Goal: Task Accomplishment & Management: Manage account settings

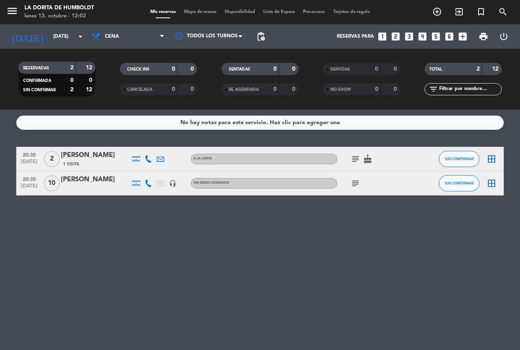
click at [351, 186] on icon "subject" at bounding box center [355, 184] width 10 height 10
click at [353, 153] on div "subject cake" at bounding box center [373, 159] width 73 height 24
click at [358, 163] on icon "subject" at bounding box center [355, 159] width 10 height 10
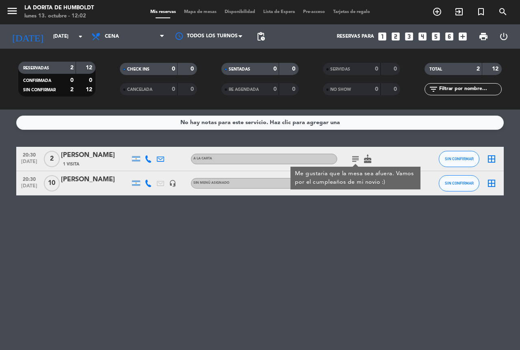
click at [355, 162] on icon "subject" at bounding box center [355, 159] width 10 height 10
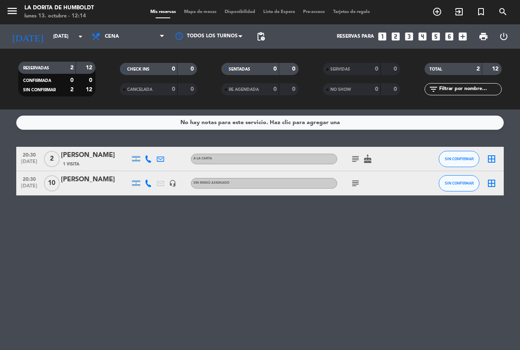
click at [451, 39] on icon "looks_6" at bounding box center [449, 36] width 11 height 11
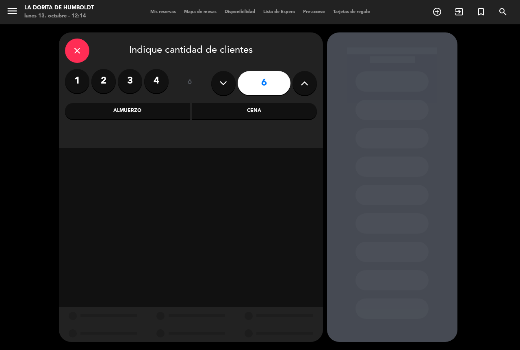
click at [303, 86] on icon at bounding box center [305, 83] width 8 height 12
click at [302, 86] on icon at bounding box center [305, 83] width 8 height 12
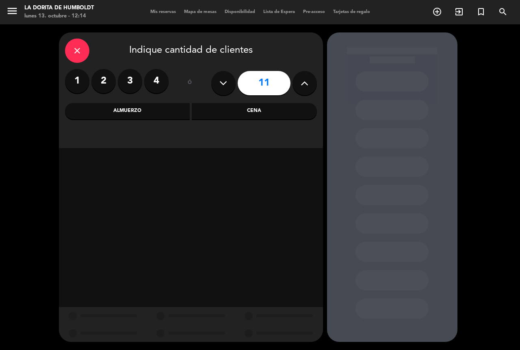
click at [302, 86] on icon at bounding box center [305, 83] width 8 height 12
type input "14"
click at [134, 113] on div "Almuerzo" at bounding box center [127, 111] width 125 height 16
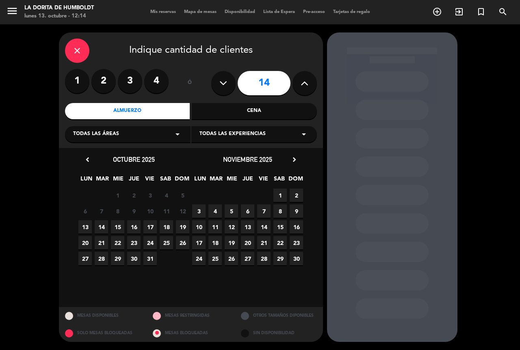
click at [118, 231] on span "15" at bounding box center [117, 227] width 13 height 13
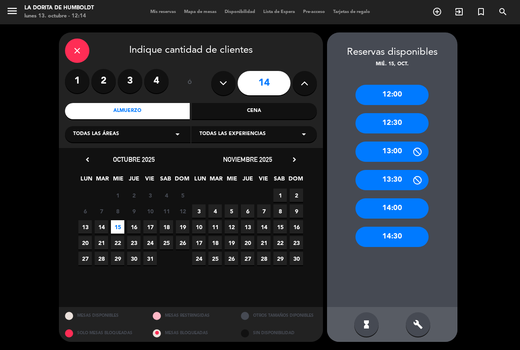
click at [400, 148] on div "13:00" at bounding box center [391, 152] width 73 height 20
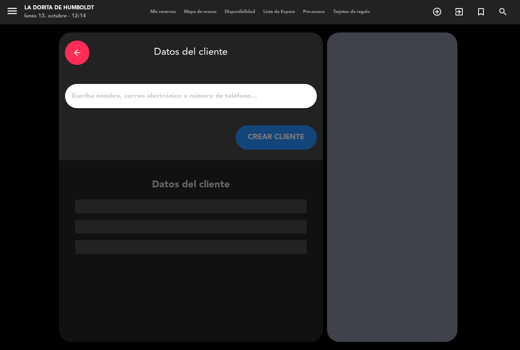
click at [196, 106] on div at bounding box center [191, 96] width 252 height 24
click at [197, 103] on div at bounding box center [191, 96] width 252 height 24
click at [197, 98] on input "1" at bounding box center [191, 96] width 240 height 11
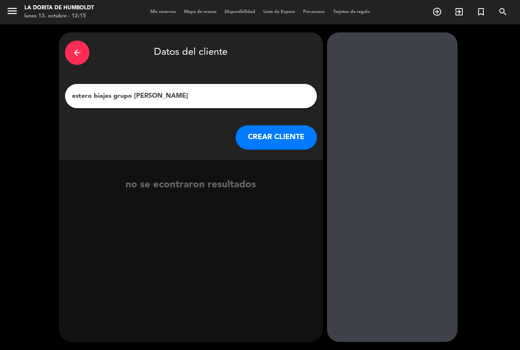
drag, startPoint x: 198, startPoint y: 98, endPoint x: 0, endPoint y: 50, distance: 203.6
click at [0, 54] on div "arrow_back Datos del cliente estero biajes grupo [PERSON_NAME] CLIENTE no se ec…" at bounding box center [260, 187] width 520 height 326
type input "ESTERO VIAJES GRUPO [PERSON_NAME] 10"
click at [264, 141] on button "CREAR CLIENTE" at bounding box center [276, 137] width 81 height 24
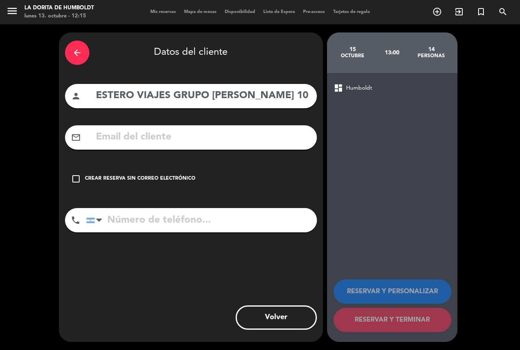
click at [77, 179] on icon "check_box_outline_blank" at bounding box center [76, 179] width 10 height 10
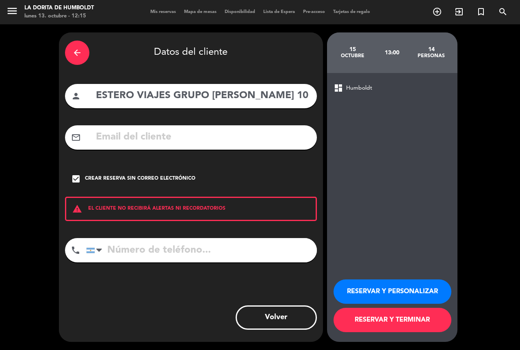
click at [364, 288] on button "RESERVAR Y PERSONALIZAR" at bounding box center [392, 292] width 118 height 24
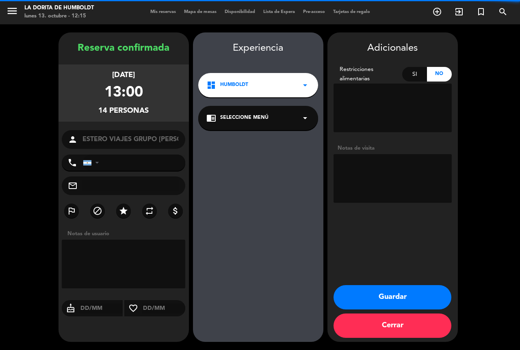
click at [379, 169] on textarea at bounding box center [392, 178] width 118 height 49
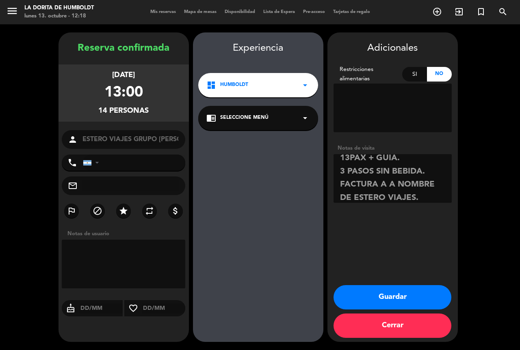
scroll to position [19, 0]
type textarea "13PAX + GUIA. 3 PASOS SIN BEBIDA. FACTURA A A NOMBRE DE ESTERO VIAJES. LUEGO TR…"
click at [421, 289] on button "Guardar" at bounding box center [392, 297] width 118 height 24
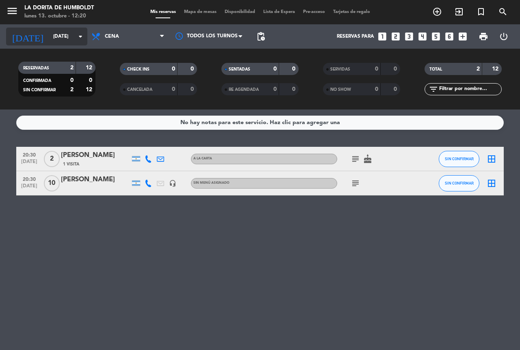
click at [82, 36] on icon "arrow_drop_down" at bounding box center [81, 37] width 10 height 10
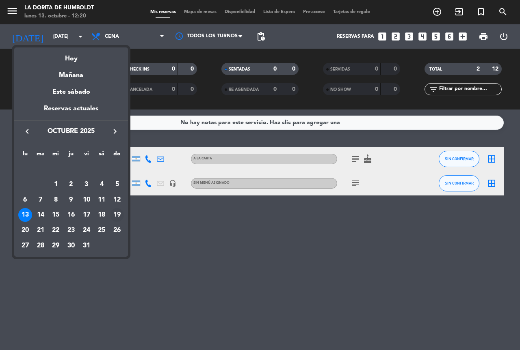
click at [118, 215] on div "19" at bounding box center [117, 215] width 14 height 14
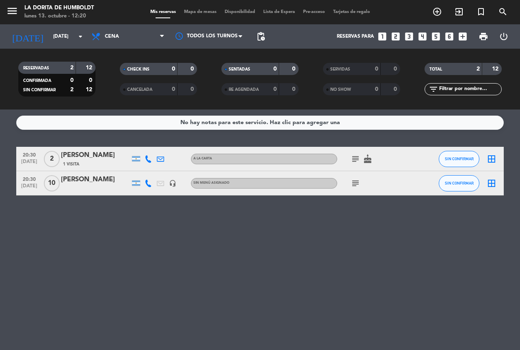
type input "[DATE]"
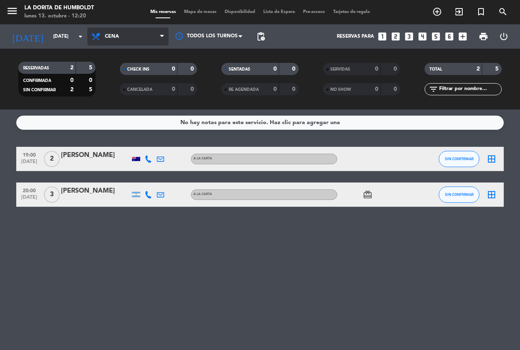
click at [129, 37] on span "Cena" at bounding box center [127, 37] width 81 height 18
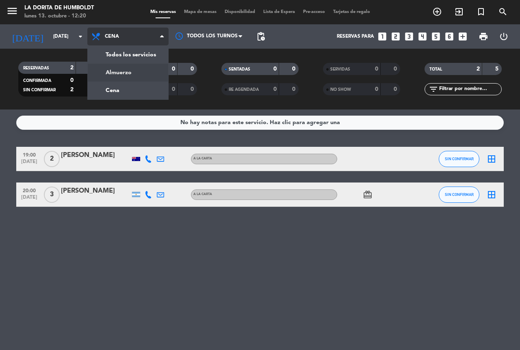
click at [119, 75] on div "menu La [PERSON_NAME] [DATE] 13. octubre - 12:20 Mis reservas Mapa de mesas Dis…" at bounding box center [260, 55] width 520 height 110
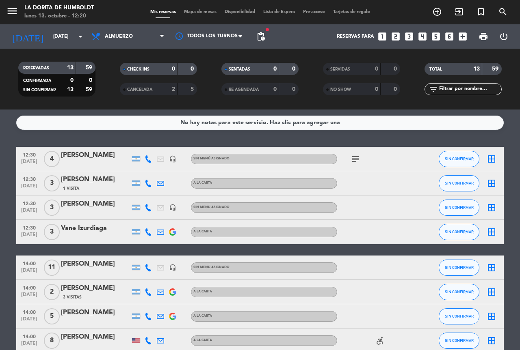
click at [352, 159] on icon "subject" at bounding box center [355, 159] width 10 height 10
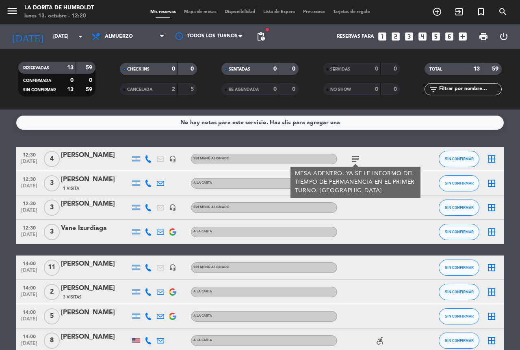
click at [110, 154] on div "[PERSON_NAME]" at bounding box center [95, 155] width 69 height 11
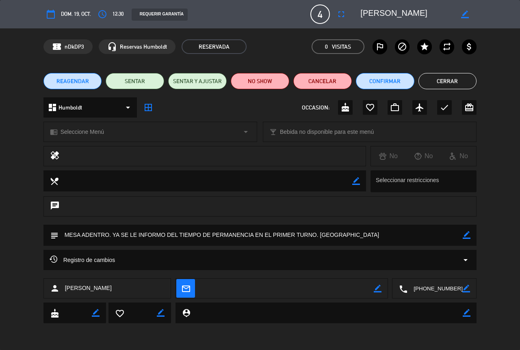
drag, startPoint x: 464, startPoint y: 234, endPoint x: 417, endPoint y: 240, distance: 47.9
click at [464, 234] on icon "border_color" at bounding box center [467, 235] width 8 height 8
click at [111, 234] on textarea at bounding box center [260, 235] width 404 height 21
type textarea "MESA ADENTRO. box en lo posible YA SE LE INFORMO DEL TIEMPO DE PERMANENCIA EN E…"
click at [465, 236] on icon at bounding box center [467, 235] width 8 height 8
